Goal: Transaction & Acquisition: Purchase product/service

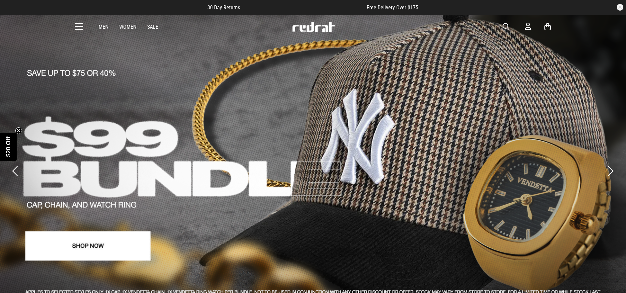
click at [76, 22] on icon at bounding box center [79, 26] width 8 height 11
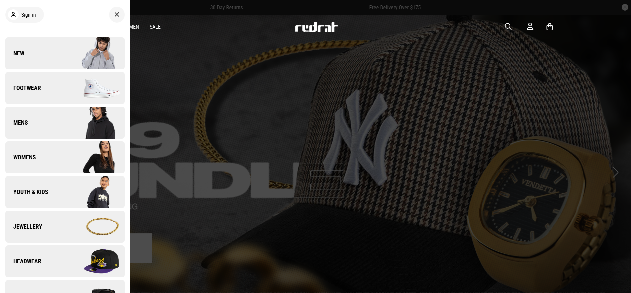
click at [51, 89] on link "Footwear" at bounding box center [64, 88] width 119 height 32
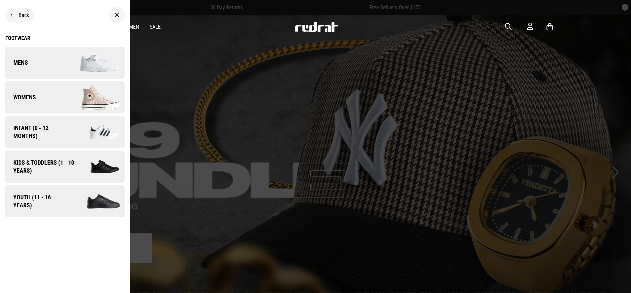
click at [52, 57] on link "Mens" at bounding box center [64, 63] width 119 height 32
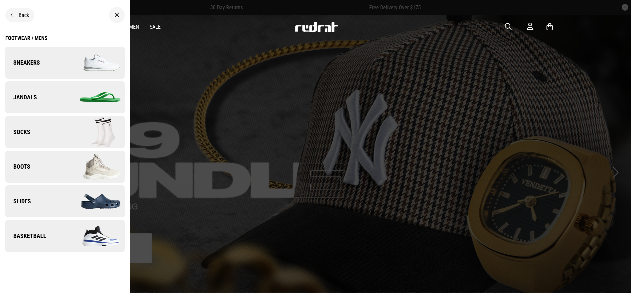
click at [65, 56] on img at bounding box center [95, 62] width 60 height 33
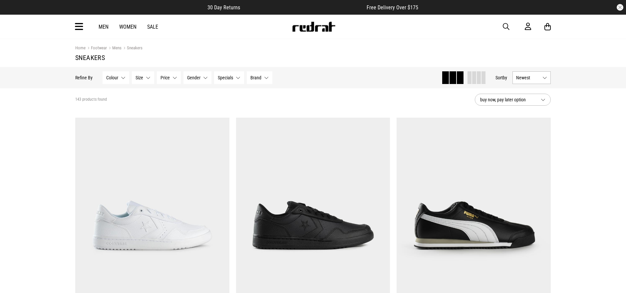
click at [510, 103] on span "buy now, pay later option" at bounding box center [507, 100] width 55 height 8
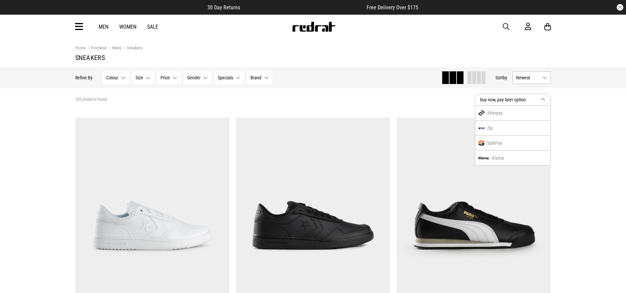
click at [537, 101] on button "buy now, pay later option" at bounding box center [513, 100] width 76 height 12
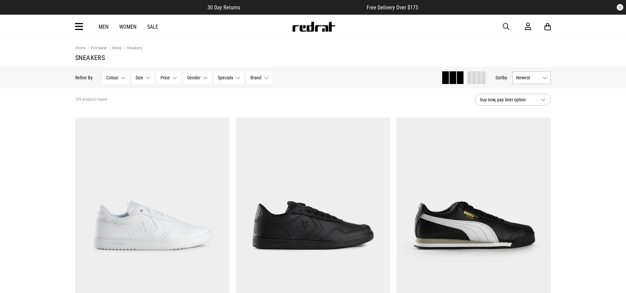
click at [537, 101] on button "buy now, pay later option" at bounding box center [513, 100] width 76 height 12
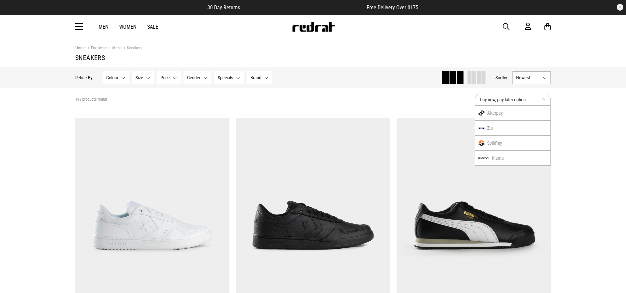
click at [537, 101] on button "buy now, pay later option" at bounding box center [513, 100] width 76 height 12
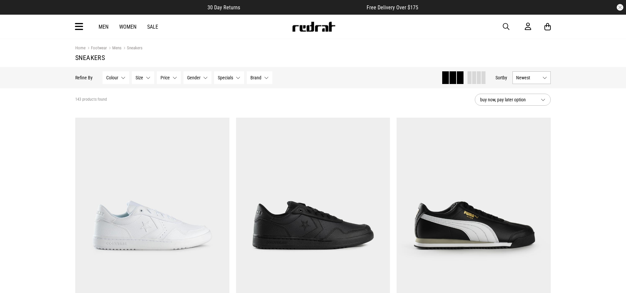
click at [536, 79] on span "Newest" at bounding box center [528, 77] width 24 height 5
click at [532, 119] on li "Price (Lowest)" at bounding box center [531, 114] width 38 height 12
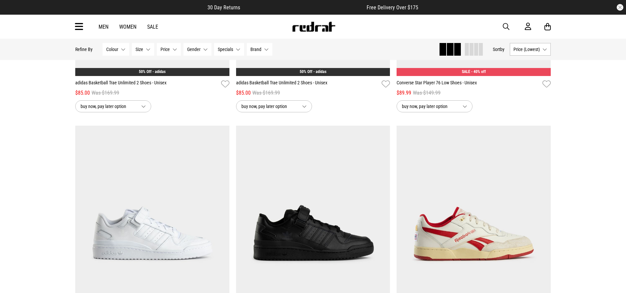
scroll to position [2034, 0]
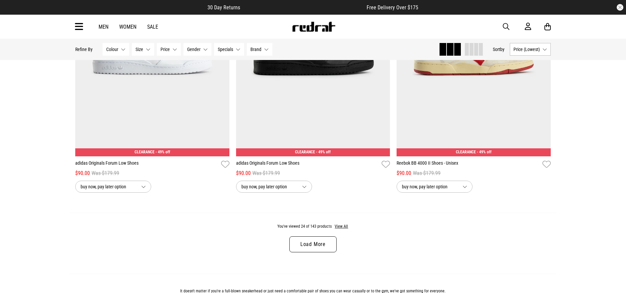
click at [318, 247] on link "Load More" at bounding box center [312, 244] width 47 height 16
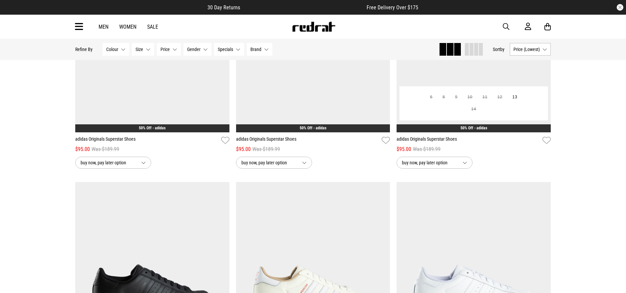
scroll to position [2403, 0]
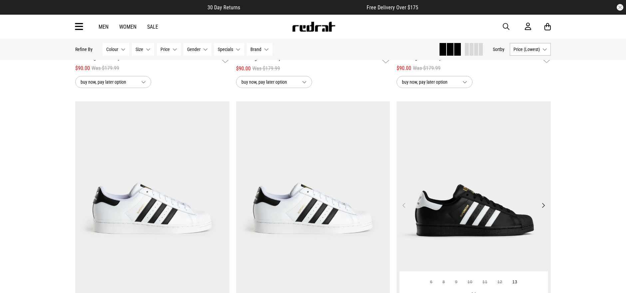
click at [545, 206] on button "Next" at bounding box center [543, 205] width 8 height 8
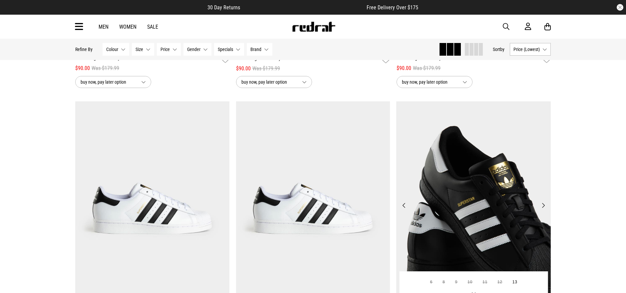
click at [405, 204] on button "Previous" at bounding box center [404, 205] width 8 height 8
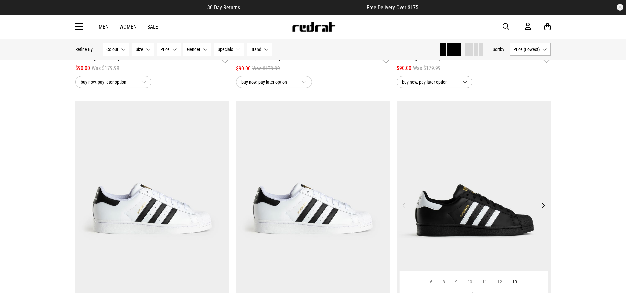
drag, startPoint x: 455, startPoint y: 197, endPoint x: 455, endPoint y: 190, distance: 6.7
click at [455, 197] on img at bounding box center [473, 209] width 154 height 216
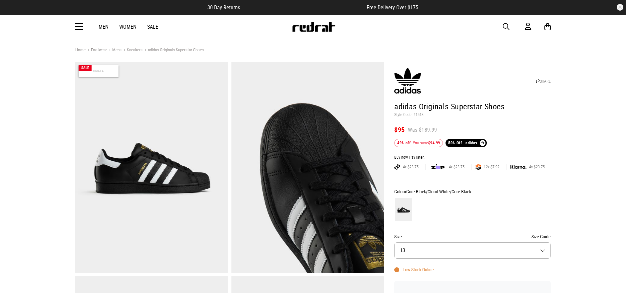
click at [419, 243] on button "Size 13" at bounding box center [472, 250] width 156 height 16
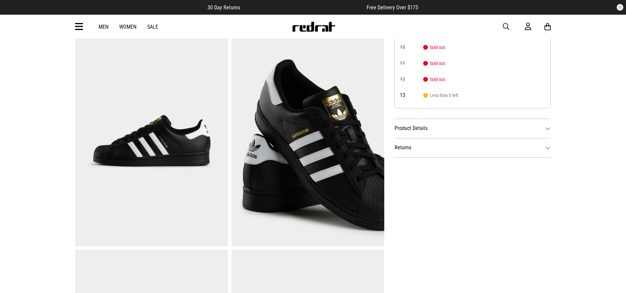
scroll to position [38, 0]
click at [547, 191] on div "SHARE adidas Originals Superstar Shoes Style Code: 41518 $95 Was $189.99 49% of…" at bounding box center [467, 142] width 166 height 642
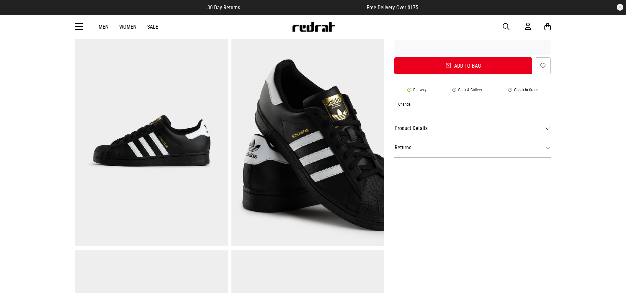
scroll to position [56, 0]
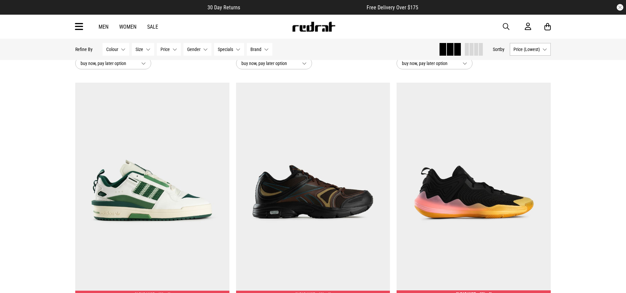
scroll to position [1479, 0]
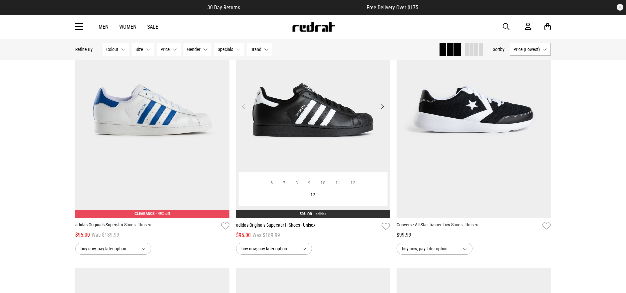
click at [384, 109] on button "Next" at bounding box center [382, 106] width 8 height 8
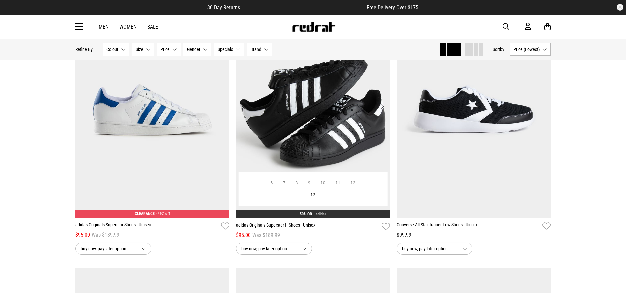
click at [383, 107] on button "Next" at bounding box center [382, 106] width 8 height 8
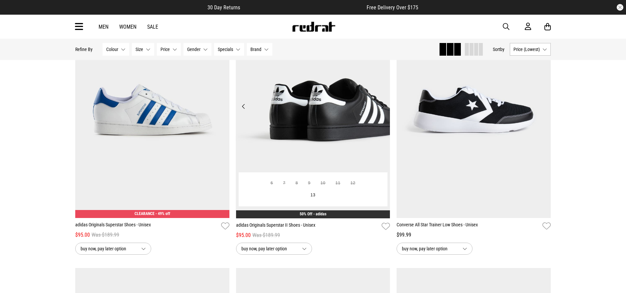
click at [383, 107] on button "Next" at bounding box center [382, 106] width 8 height 8
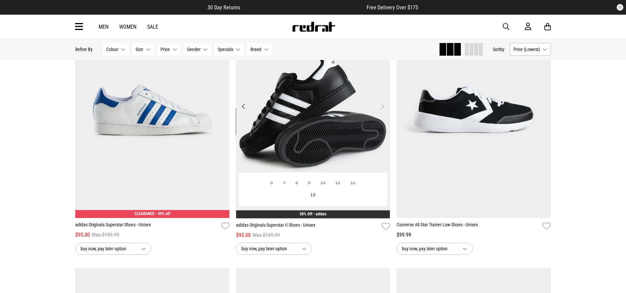
click at [383, 107] on button "Next" at bounding box center [382, 106] width 8 height 8
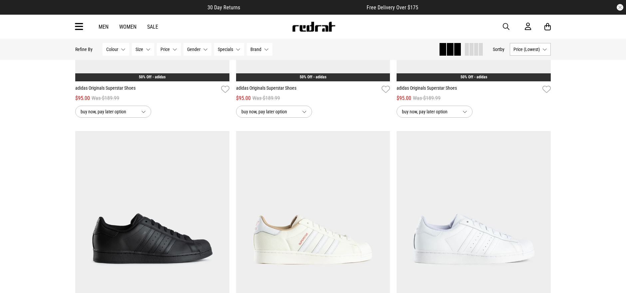
scroll to position [370, 0]
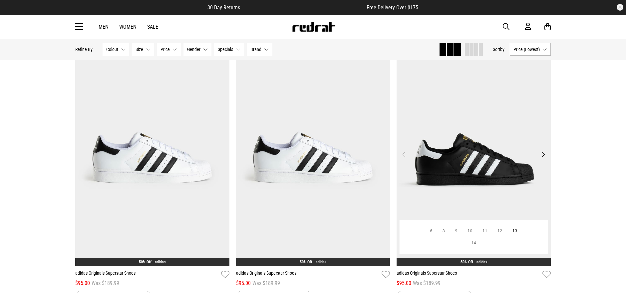
click at [542, 151] on button "Next" at bounding box center [543, 154] width 8 height 8
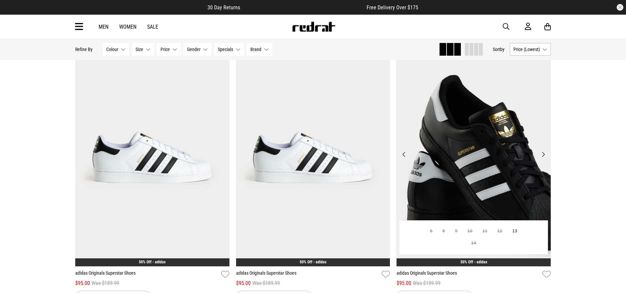
click at [542, 151] on button "Next" at bounding box center [543, 154] width 8 height 8
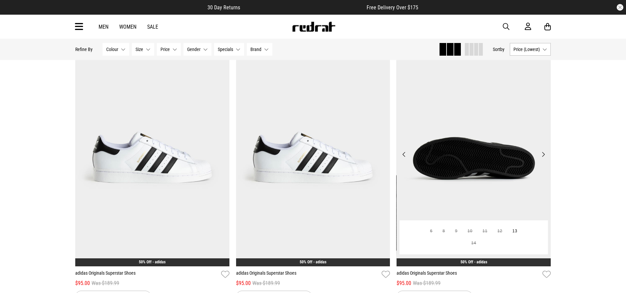
click at [542, 151] on button "Next" at bounding box center [543, 154] width 8 height 8
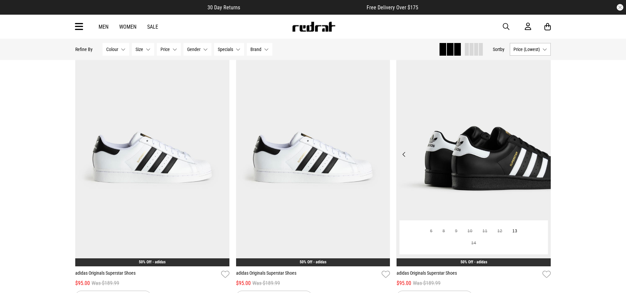
click at [542, 151] on button "Next" at bounding box center [543, 154] width 8 height 8
click at [545, 152] on button "Next" at bounding box center [543, 154] width 8 height 8
click at [538, 159] on img at bounding box center [473, 158] width 154 height 216
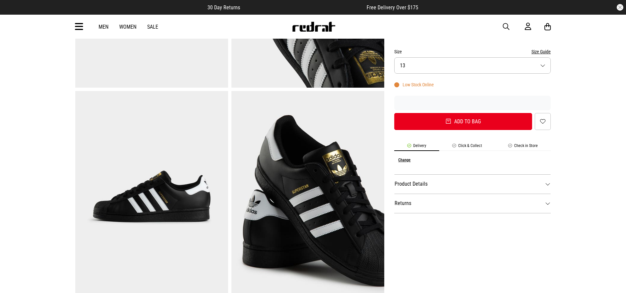
scroll to position [370, 0]
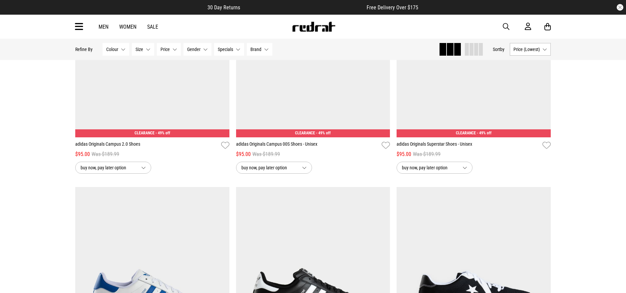
scroll to position [1478, 0]
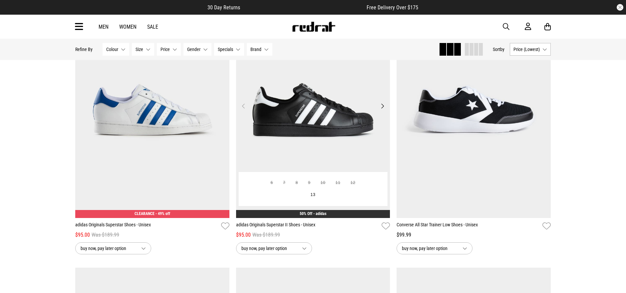
click at [284, 125] on img at bounding box center [313, 110] width 154 height 216
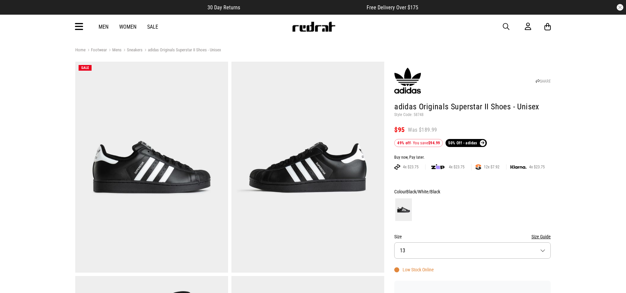
click at [111, 146] on img at bounding box center [151, 167] width 153 height 211
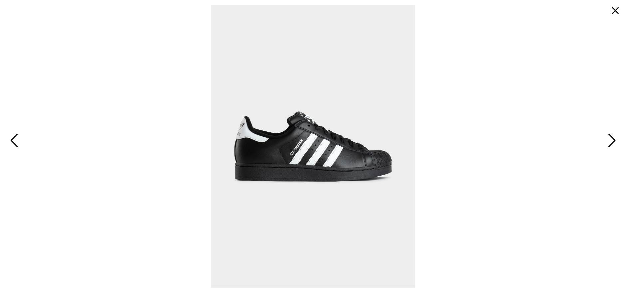
click at [616, 137] on button "Next" at bounding box center [610, 141] width 14 height 20
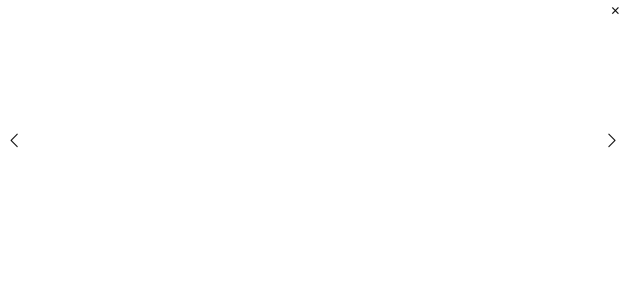
click at [616, 137] on button "Next" at bounding box center [610, 141] width 14 height 20
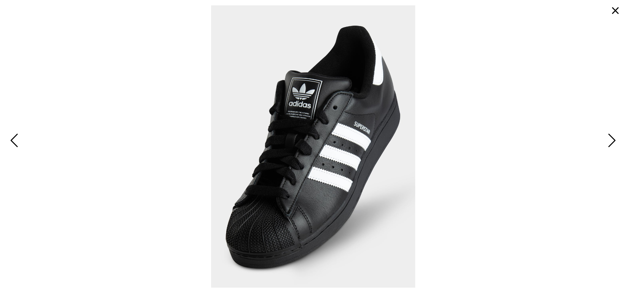
click at [615, 137] on span "Next" at bounding box center [610, 140] width 10 height 19
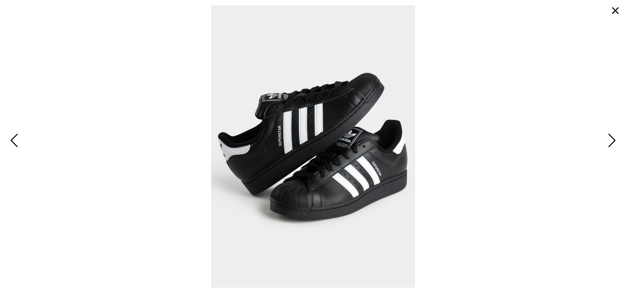
click at [615, 137] on span "Next" at bounding box center [610, 140] width 10 height 19
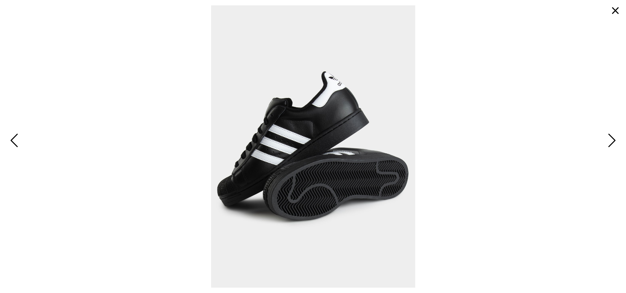
click at [615, 137] on span "Next" at bounding box center [610, 140] width 10 height 19
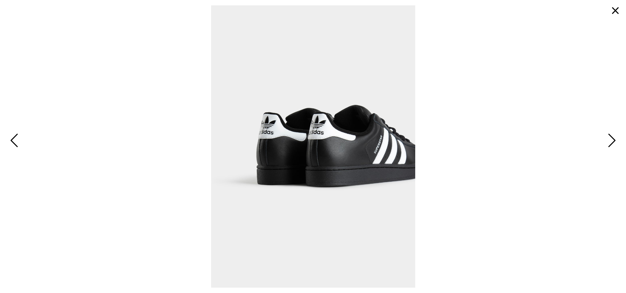
click at [612, 5] on button "button" at bounding box center [615, 11] width 16 height 16
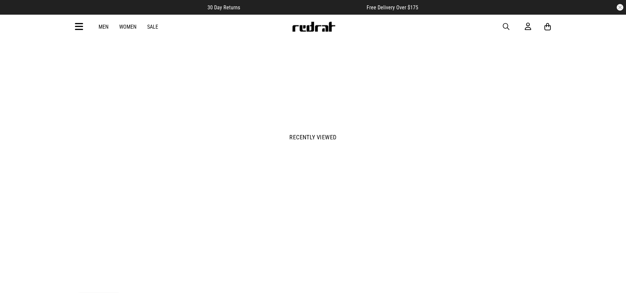
scroll to position [739, 0]
